Goal: Find specific page/section: Find specific page/section

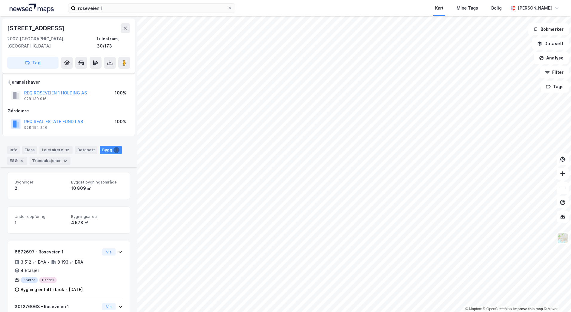
scroll to position [98, 0]
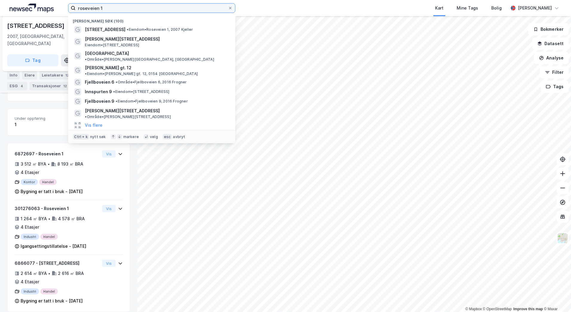
drag, startPoint x: 110, startPoint y: 8, endPoint x: 56, endPoint y: 12, distance: 54.5
click at [56, 12] on div "roseveien 1 Nylige søk (100) Roseveien 1 • Eiendom • [STREET_ADDRESS], 2007 [PE…" at bounding box center [285, 8] width 571 height 16
paste input "Godset 3"
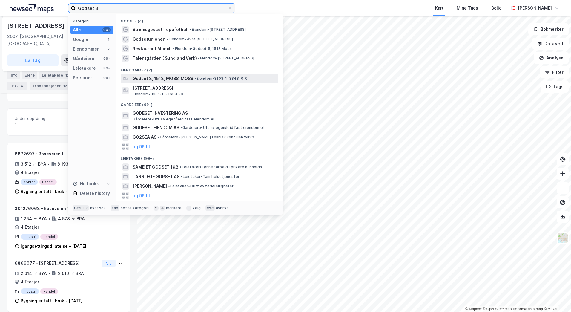
type input "Godset 3"
click at [244, 77] on span "• Eiendom • 3103-1-3848-0-0" at bounding box center [220, 78] width 53 height 5
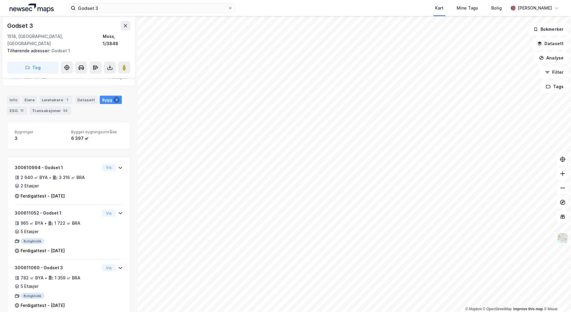
scroll to position [116, 0]
